Goal: Task Accomplishment & Management: Use online tool/utility

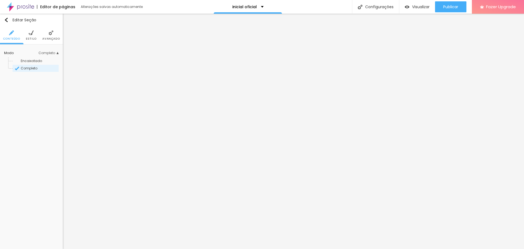
click at [31, 37] on span "Estilo" at bounding box center [31, 38] width 11 height 3
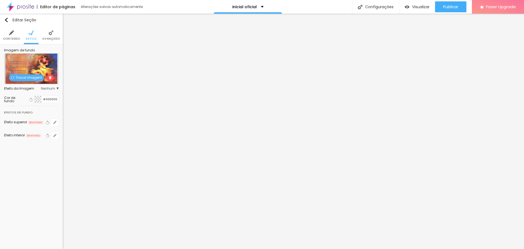
click at [42, 31] on ul "Conteúdo Estilo Avançado" at bounding box center [31, 35] width 63 height 18
click at [47, 35] on li "Avançado" at bounding box center [50, 35] width 17 height 18
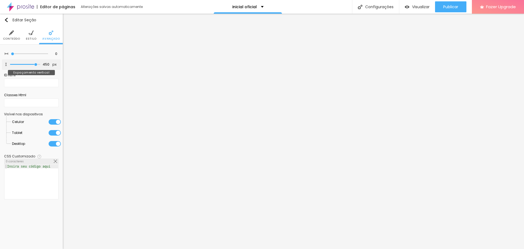
type input "455"
type input "429"
type input "413"
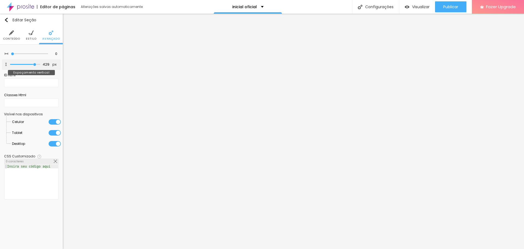
type input "413"
type input "392"
type input "371"
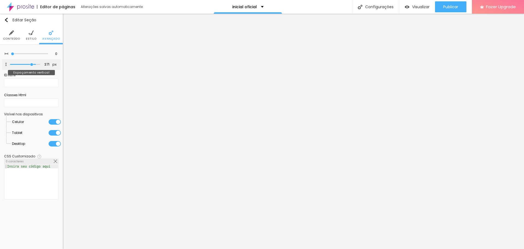
type input "313"
type input "292"
type input "276"
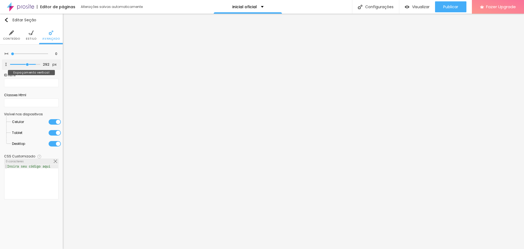
type input "276"
type input "271"
type input "260"
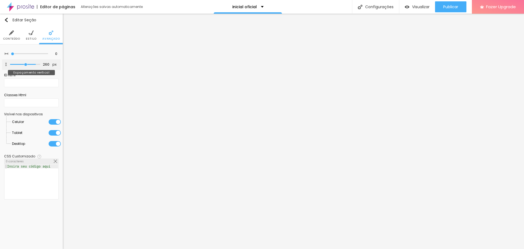
type input "255"
type input "245"
type input "234"
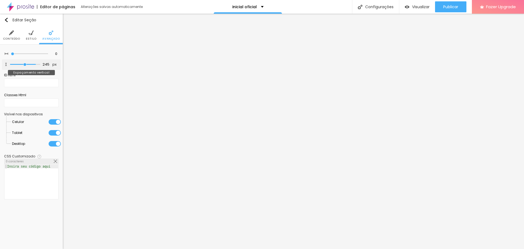
type input "234"
type input "223"
type input "213"
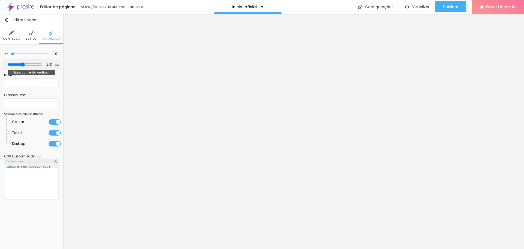
type input "202"
type input "192"
type input "160"
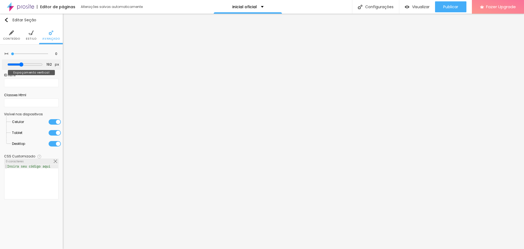
type input "160"
type input "139"
type input "129"
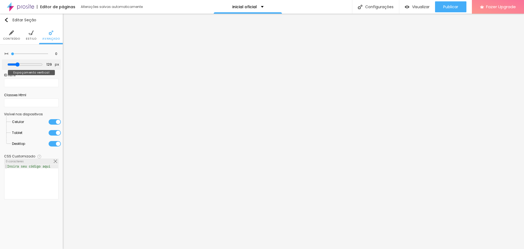
type input "123"
type input "118"
type input "113"
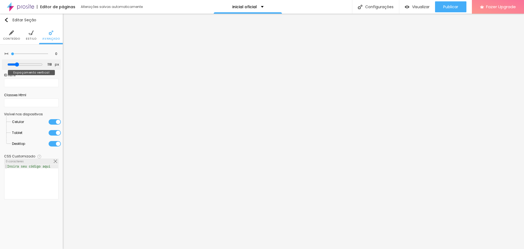
type input "113"
type input "108"
type input "102"
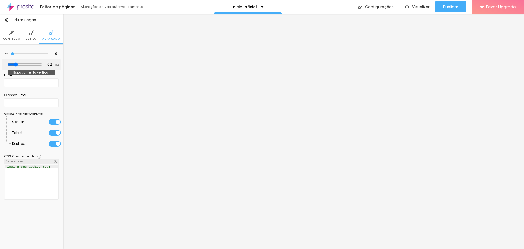
type input "97"
type input "92"
type input "86"
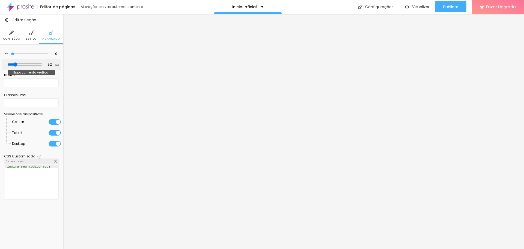
type input "86"
type input "81"
type input "76"
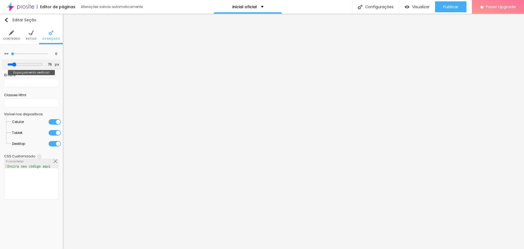
type input "60"
type input "55"
type input "50"
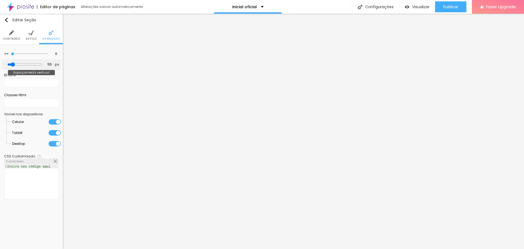
type input "50"
type input "44"
type input "34"
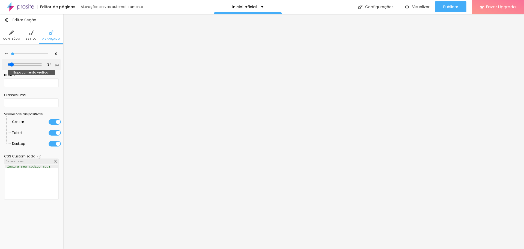
type input "23"
type input "13"
type input "7"
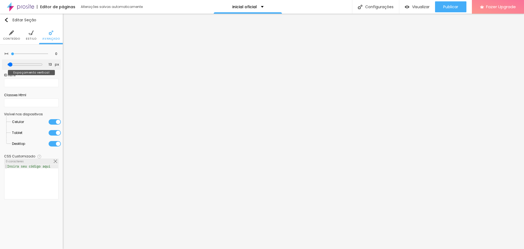
type input "7"
type input "2"
type input "0"
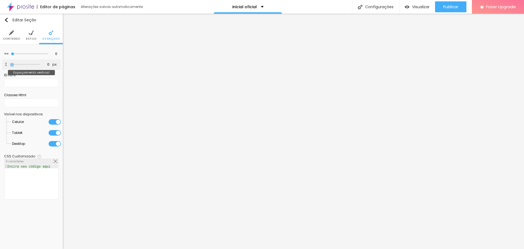
type input "7"
type input "39"
type input "71"
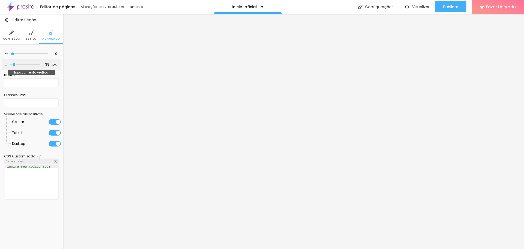
type input "71"
type input "108"
type input "129"
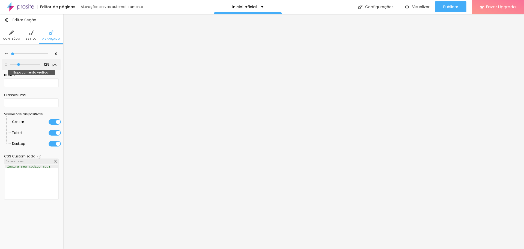
type input "150"
type input "165"
type input "181"
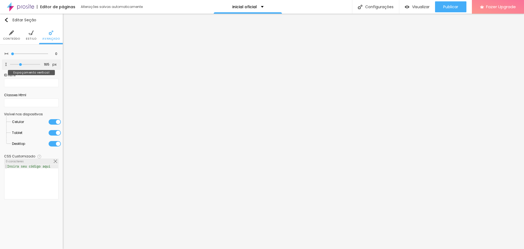
type input "181"
type input "192"
type input "197"
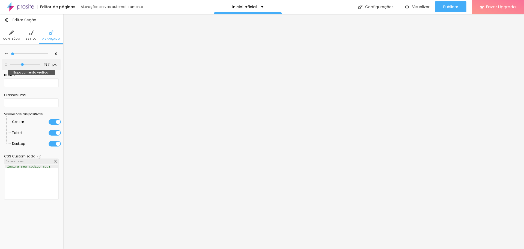
type input "213"
type input "223"
type input "234"
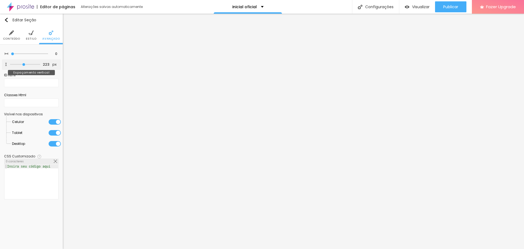
type input "234"
type input "250"
type input "260"
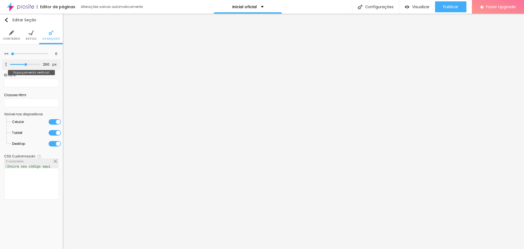
type input "271"
type input "276"
type input "292"
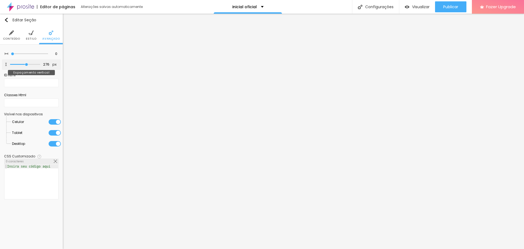
type input "292"
type input "297"
type input "308"
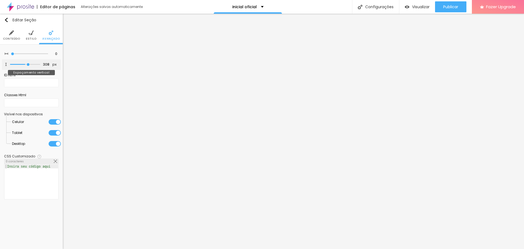
type input "318"
type input "324"
type input "334"
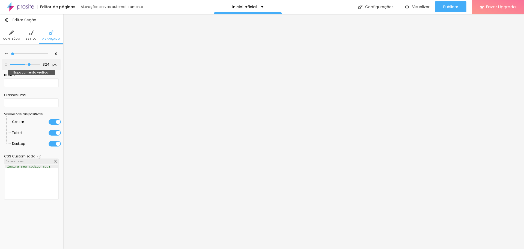
type input "334"
type input "350"
type input "360"
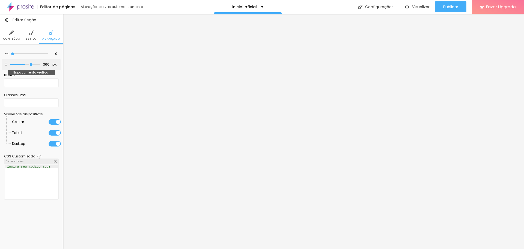
type input "371"
type input "376"
type input "387"
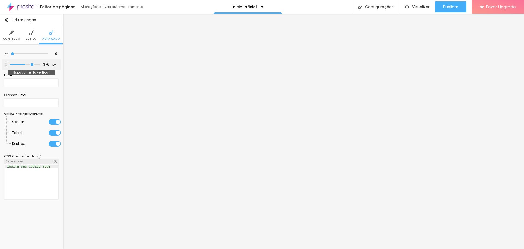
type input "387"
type input "392"
type input "397"
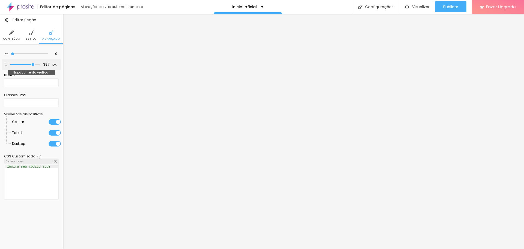
type input "392"
type input "387"
type input "382"
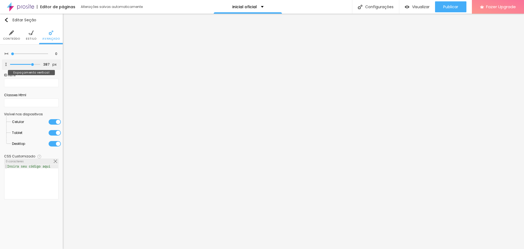
type input "382"
type input "387"
type input "403"
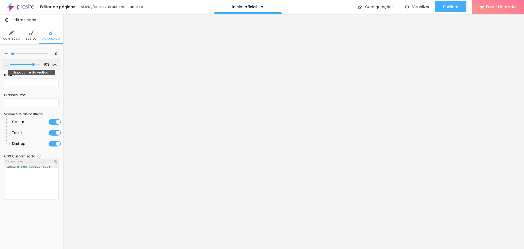
type input "413"
type input "424"
type input "429"
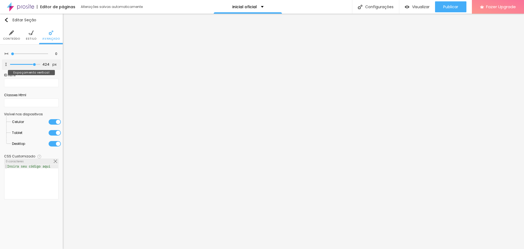
type input "429"
type input "439"
type input "445"
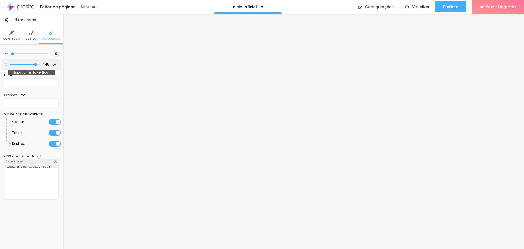
type input "450"
type input "455"
type input "461"
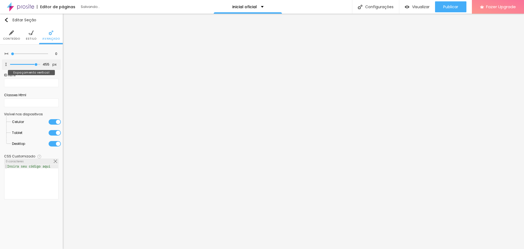
type input "461"
type input "471"
type input "476"
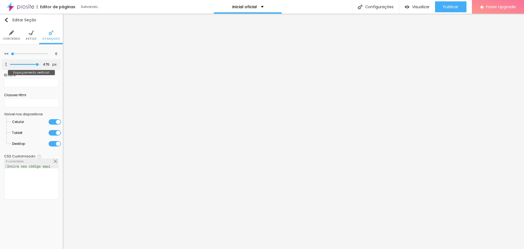
type input "482"
type input "487"
type input "492"
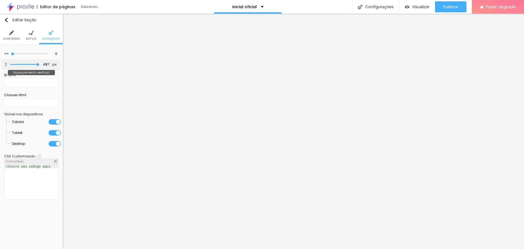
type input "492"
type input "497"
type input "500"
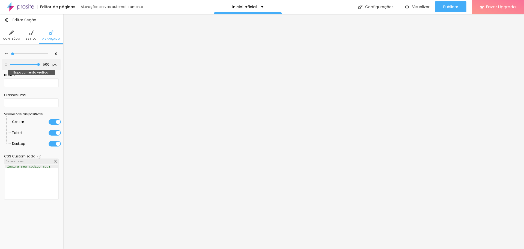
type input "497"
type input "492"
type input "482"
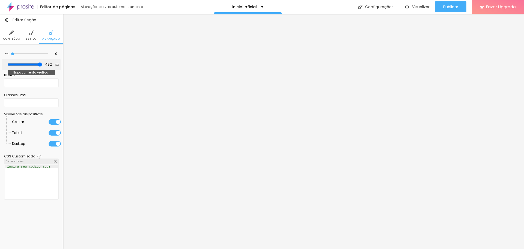
type input "482"
type input "476"
type input "466"
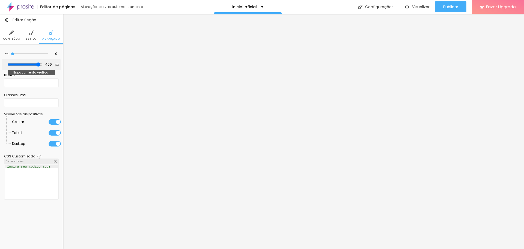
type input "461"
type input "455"
type input "450"
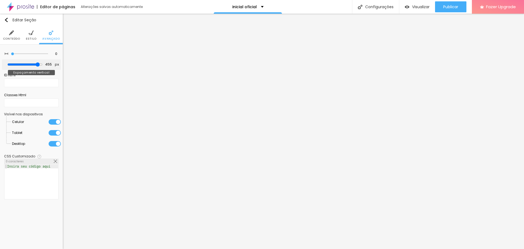
type input "450"
type input "439"
drag, startPoint x: 34, startPoint y: 63, endPoint x: 35, endPoint y: 72, distance: 8.7
type input "439"
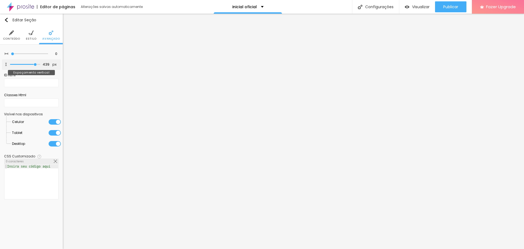
click at [35, 66] on input "range" at bounding box center [25, 64] width 30 height 3
click at [6, 20] on img "button" at bounding box center [6, 20] width 4 height 4
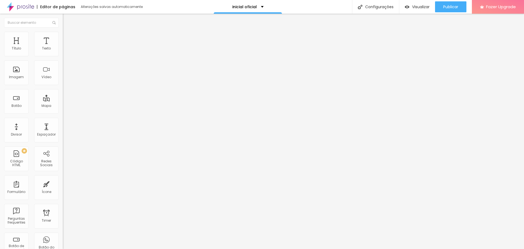
click at [23, 8] on img at bounding box center [20, 7] width 27 height 14
click at [22, 5] on img at bounding box center [20, 7] width 27 height 14
click at [63, 47] on span "Trocar imagem" at bounding box center [78, 44] width 30 height 5
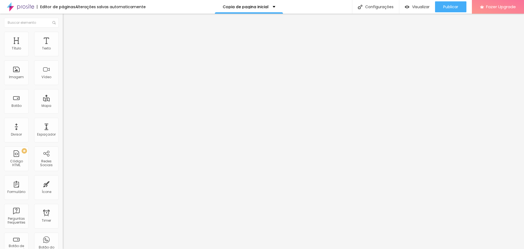
click at [20, 6] on img at bounding box center [20, 7] width 27 height 14
